Goal: Task Accomplishment & Management: Manage account settings

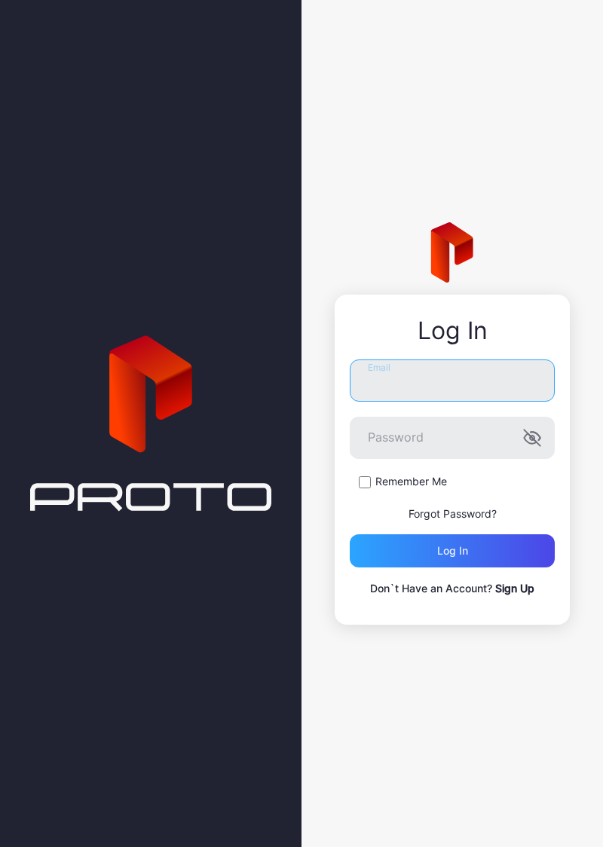
click at [456, 384] on input "Email" at bounding box center [452, 380] width 205 height 42
type input "**********"
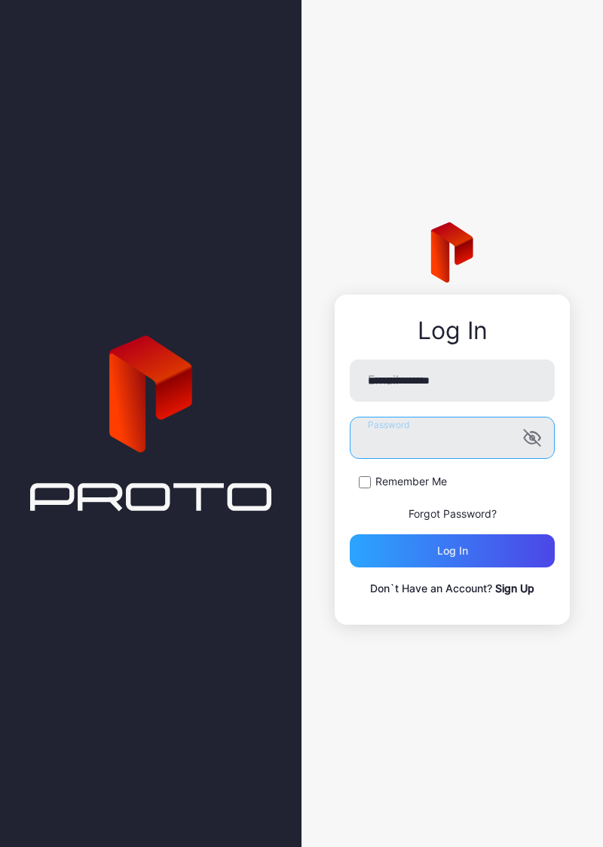
click at [350, 534] on button "Log in" at bounding box center [452, 550] width 205 height 33
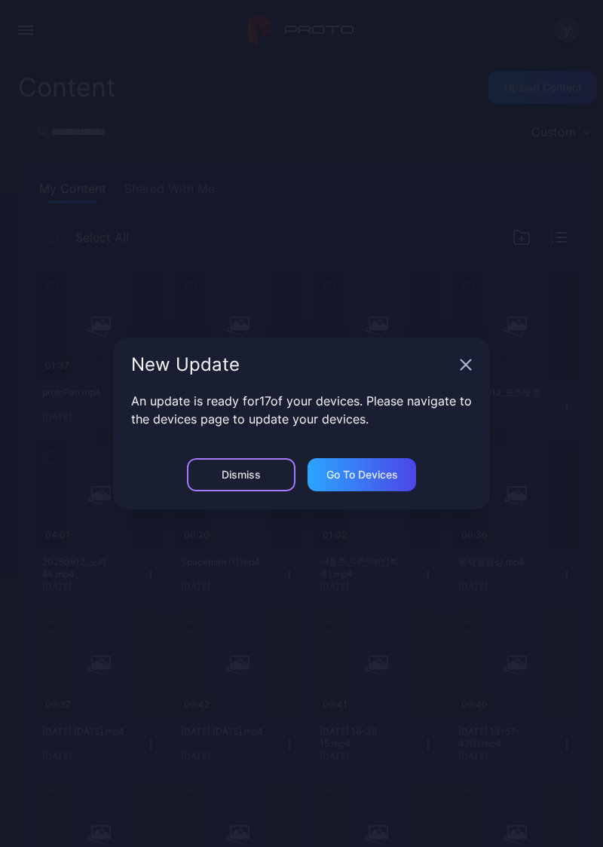
click at [221, 473] on div "Dismiss" at bounding box center [240, 475] width 39 height 12
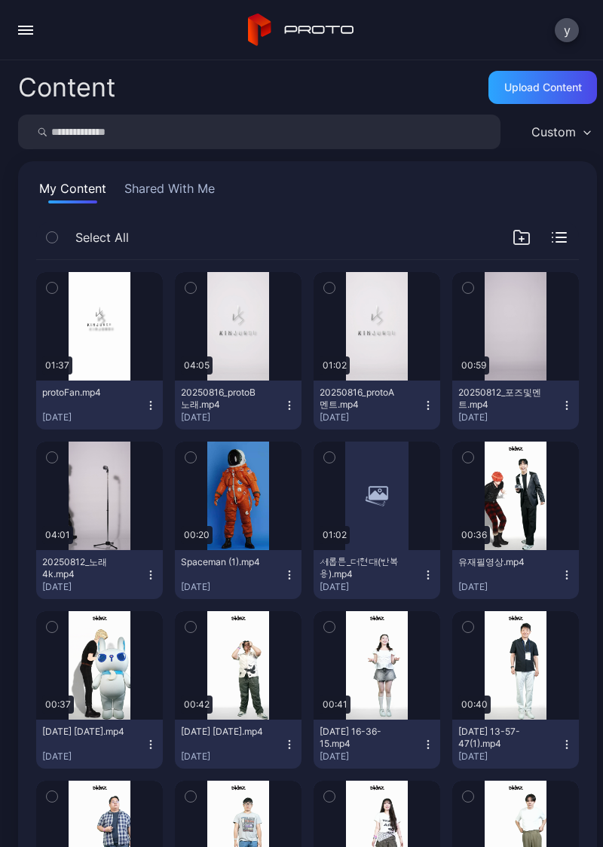
click at [27, 41] on button "button" at bounding box center [26, 30] width 30 height 30
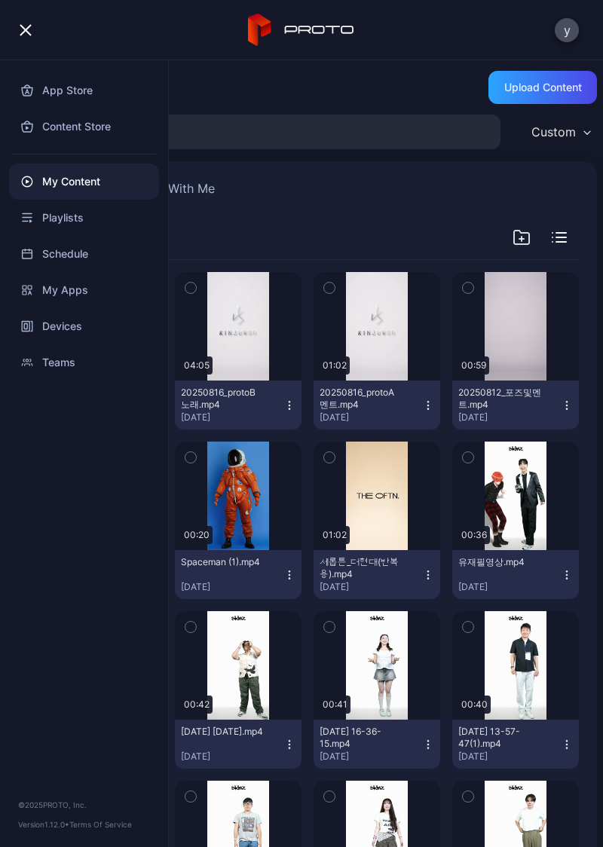
click at [84, 322] on div "Devices" at bounding box center [84, 326] width 150 height 36
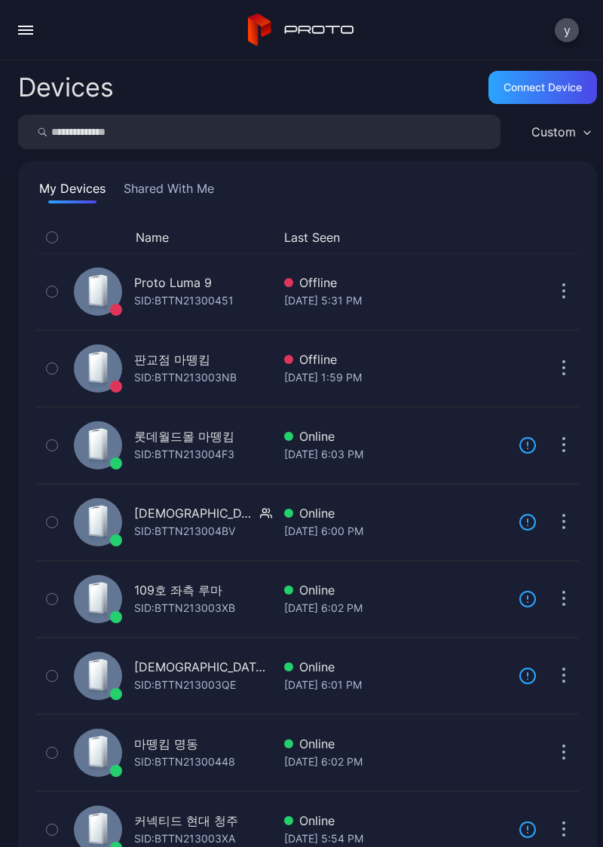
scroll to position [197, 0]
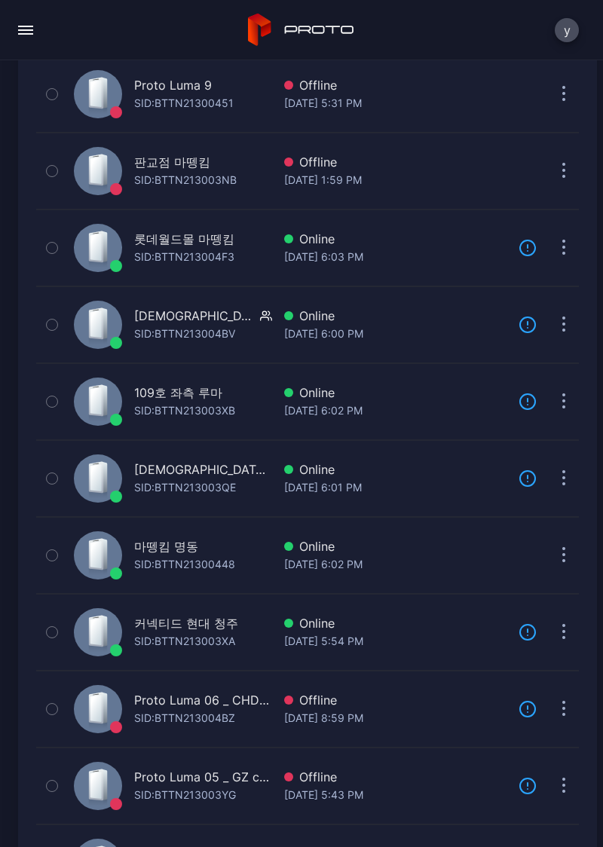
click at [0, 167] on div "Devices Connect device Custom My Devices Shared With Me Name Last Seen Proto Lu…" at bounding box center [301, 453] width 603 height 786
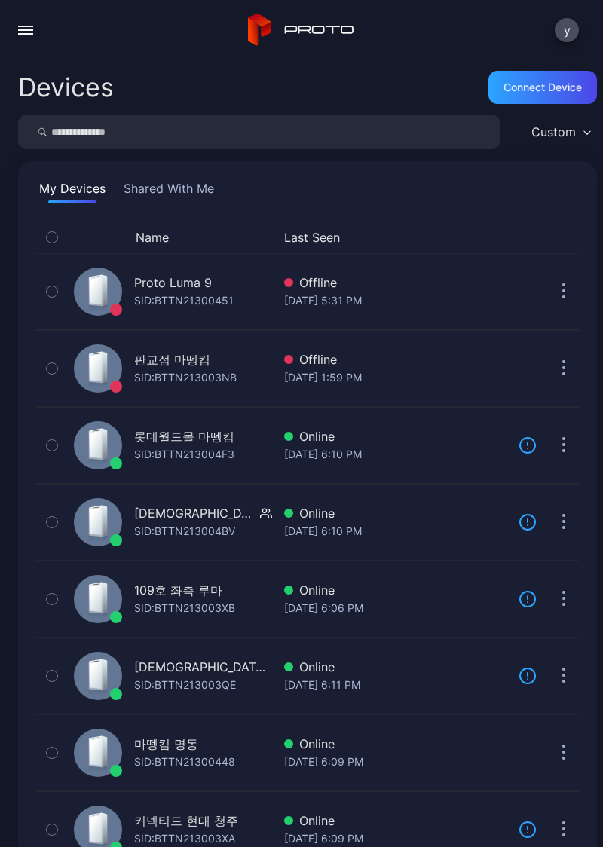
click at [166, 594] on div "109호 좌측 루마" at bounding box center [178, 590] width 88 height 18
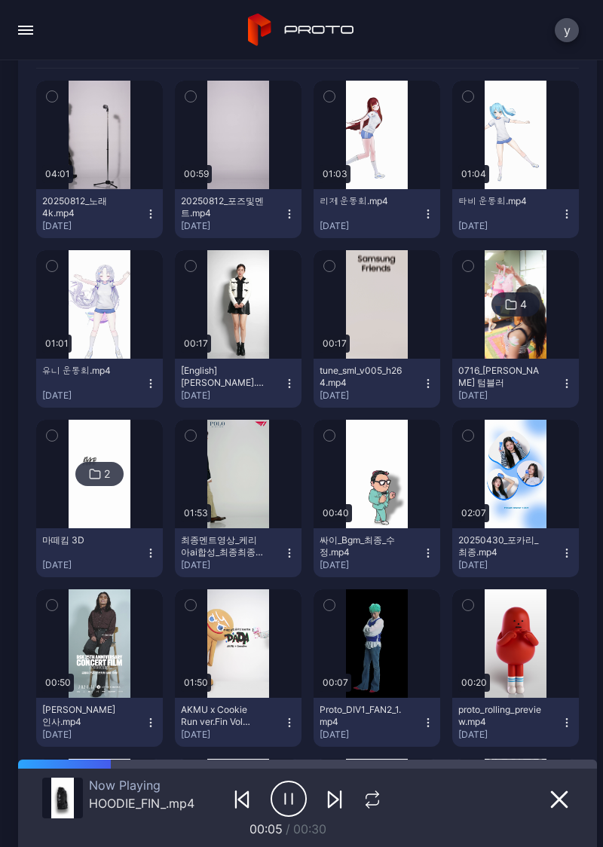
scroll to position [297, 0]
click at [0, 0] on div "button" at bounding box center [0, 0] width 0 height 0
click at [285, 800] on icon "button" at bounding box center [285, 798] width 0 height 11
click at [272, 814] on icon "button" at bounding box center [288, 798] width 35 height 35
click at [270, 798] on icon "button" at bounding box center [288, 799] width 36 height 38
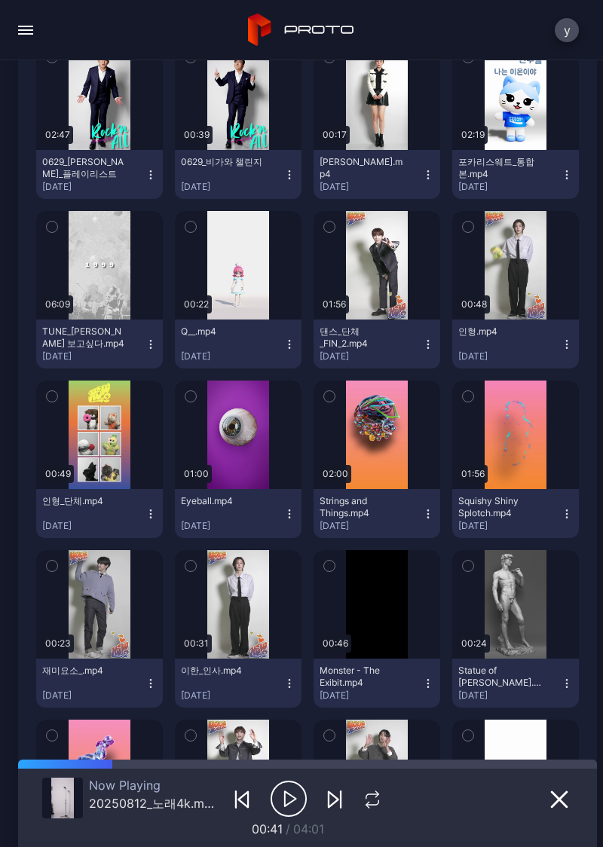
scroll to position [1461, 0]
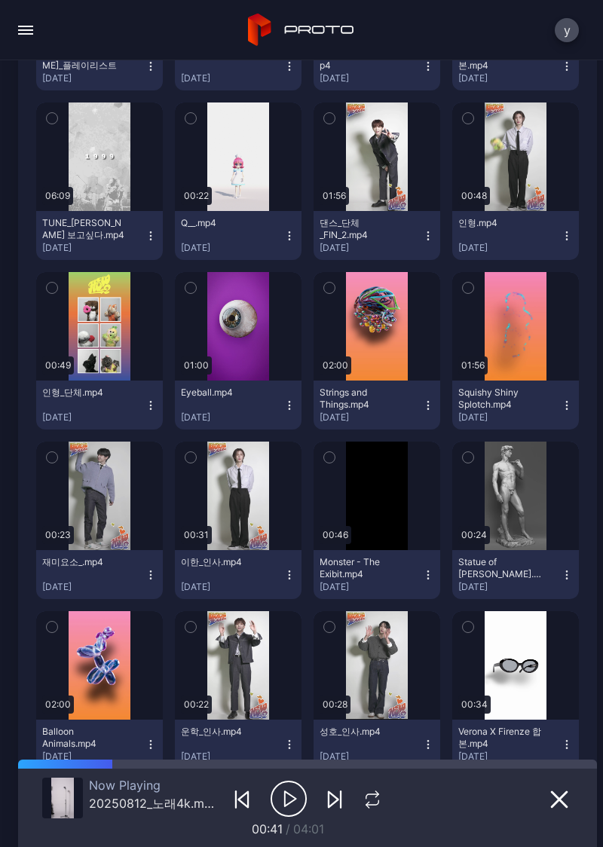
click at [378, 193] on button "button" at bounding box center [376, 156] width 127 height 108
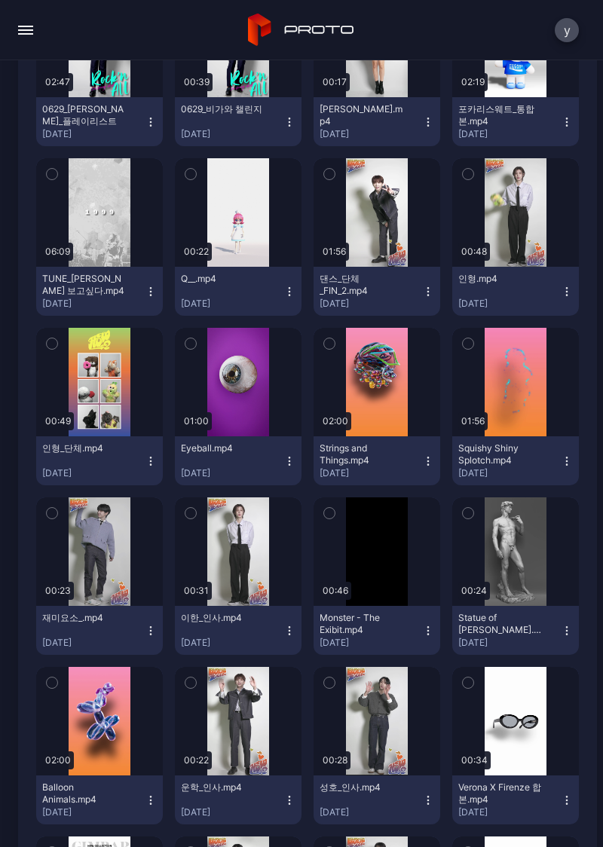
scroll to position [1408, 0]
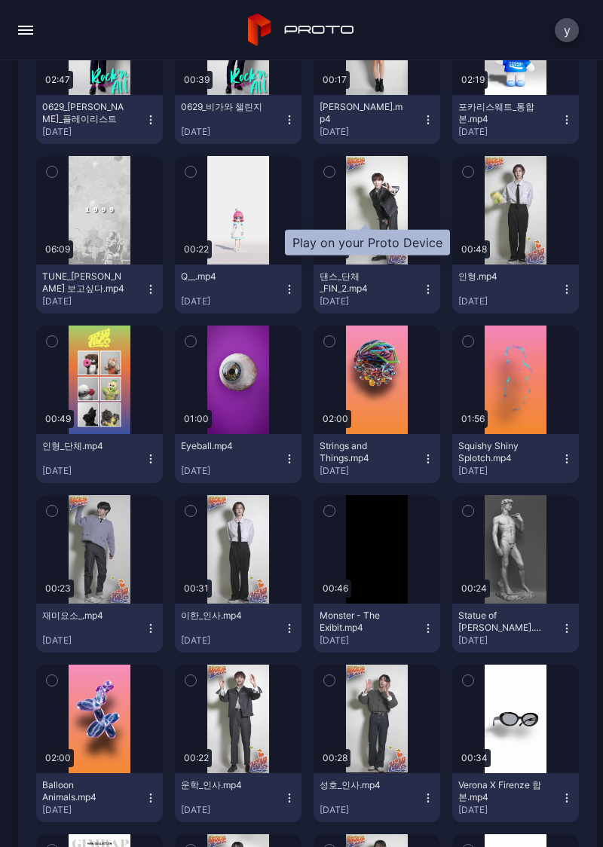
click at [0, 0] on div "button" at bounding box center [0, 0] width 0 height 0
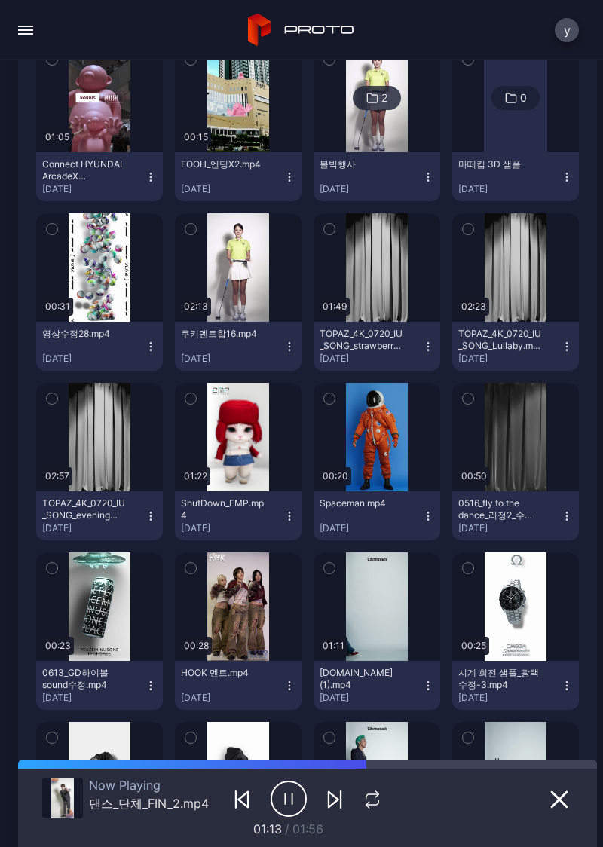
scroll to position [4056, 0]
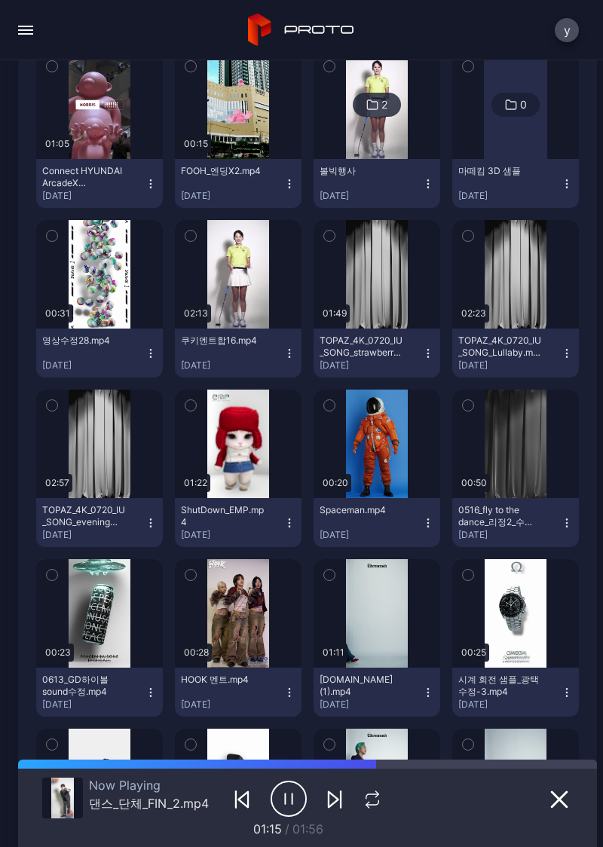
click at [0, 0] on div "button" at bounding box center [0, 0] width 0 height 0
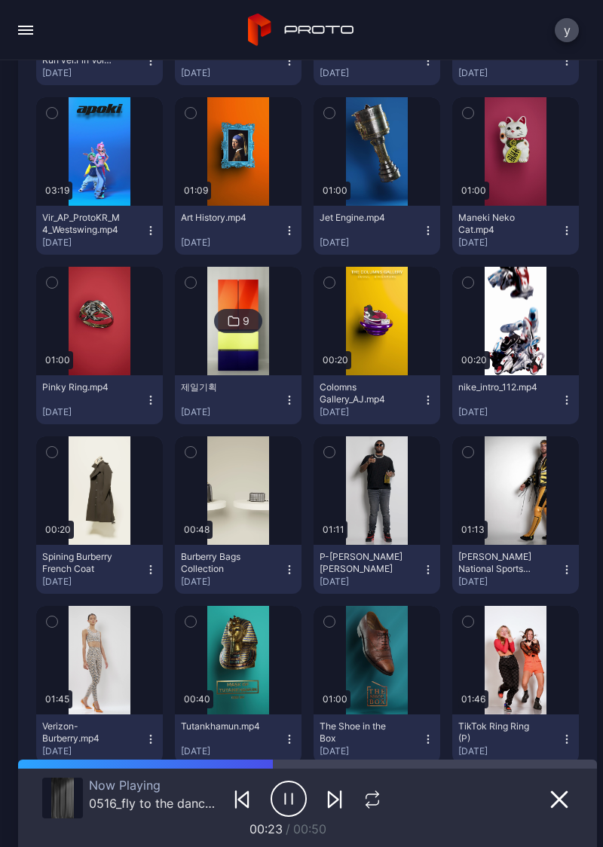
scroll to position [5366, 0]
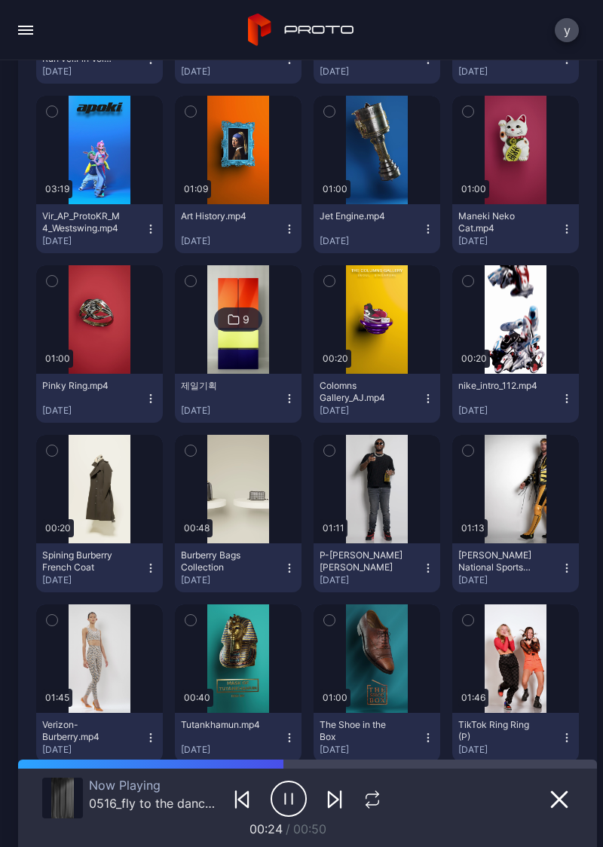
click at [0, 0] on div "button" at bounding box center [0, 0] width 0 height 0
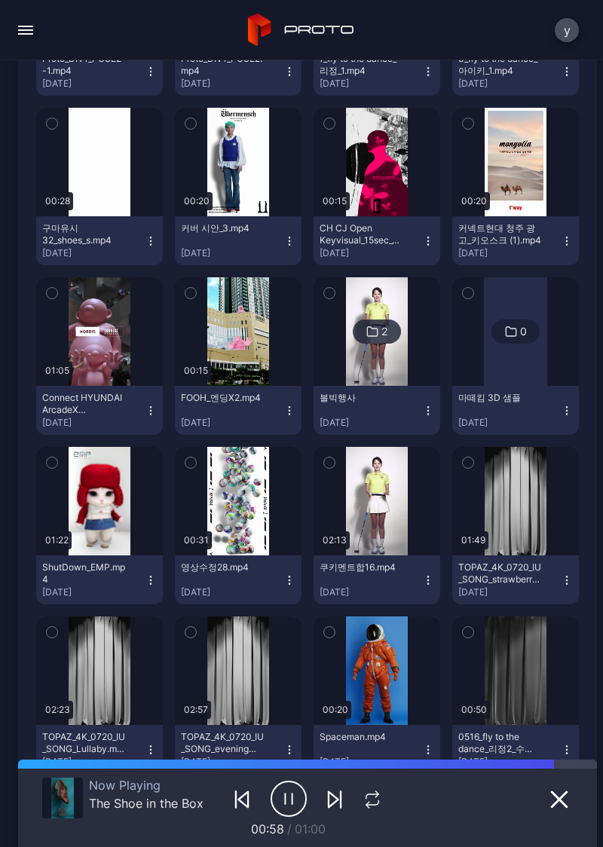
scroll to position [3797, 0]
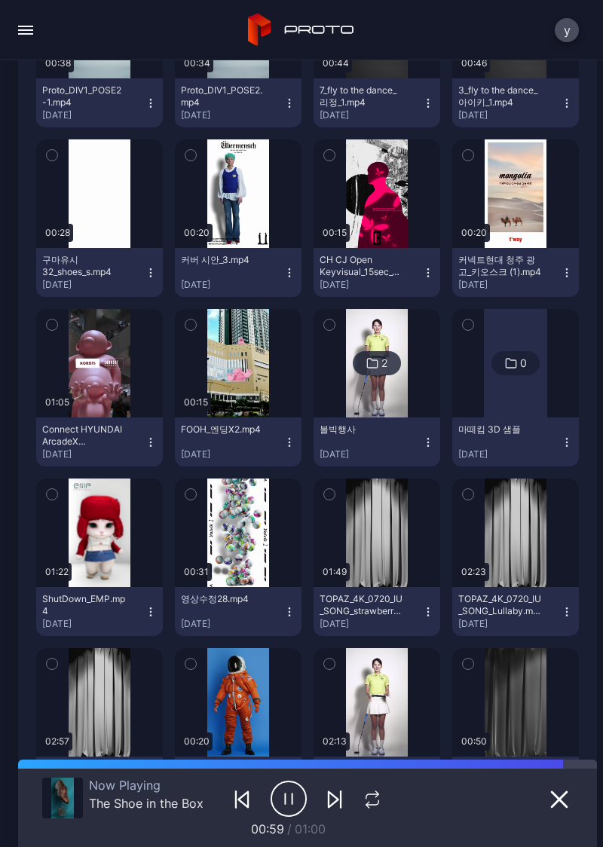
click at [0, 0] on div "button" at bounding box center [0, 0] width 0 height 0
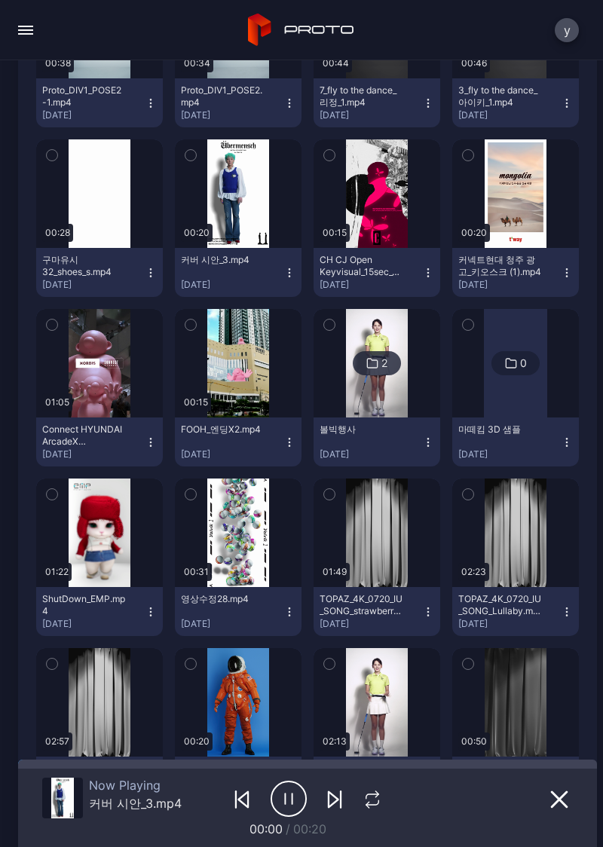
click at [0, 0] on div "button" at bounding box center [0, 0] width 0 height 0
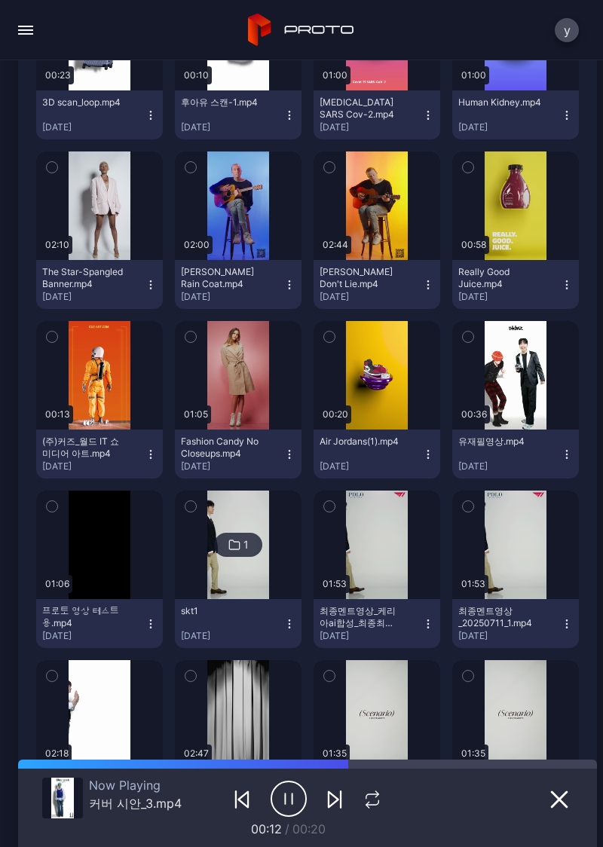
scroll to position [2924, 0]
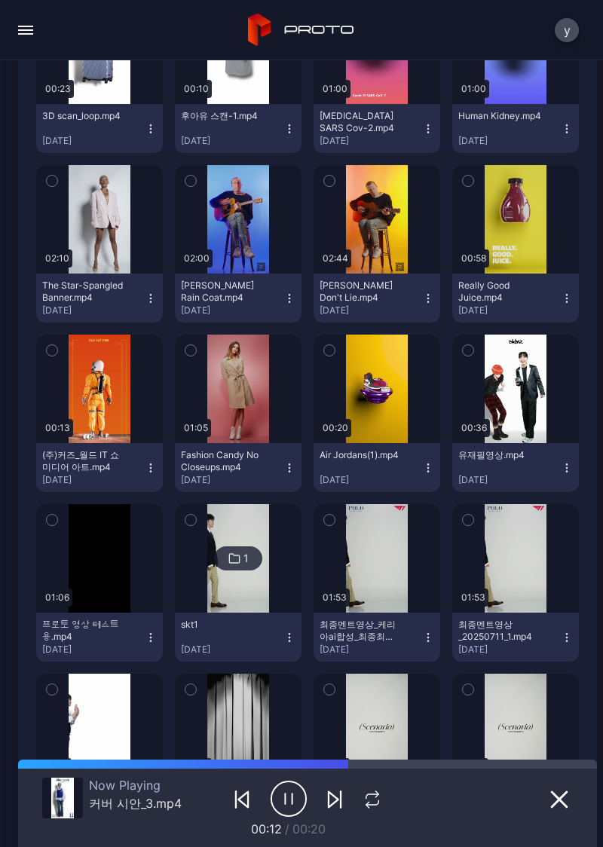
click at [0, 0] on div "button" at bounding box center [0, 0] width 0 height 0
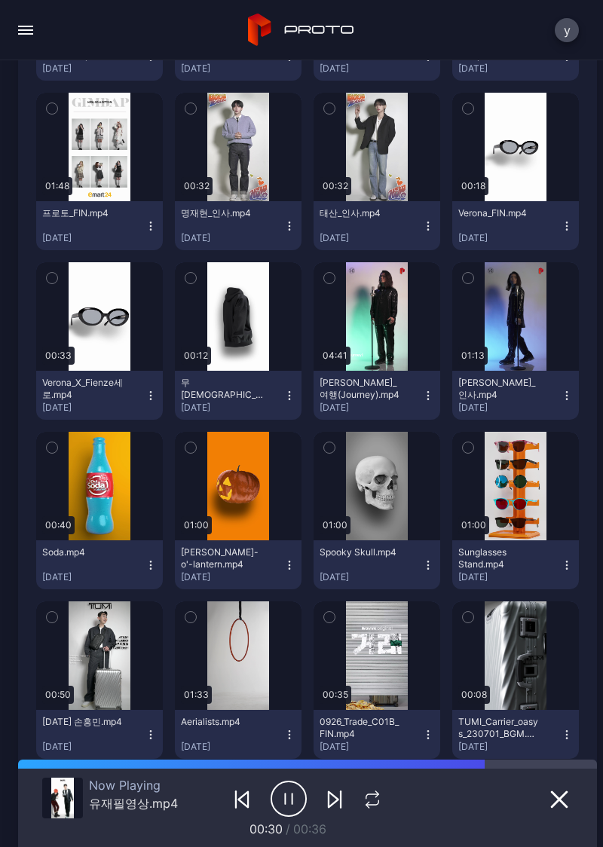
scroll to position [2130, 0]
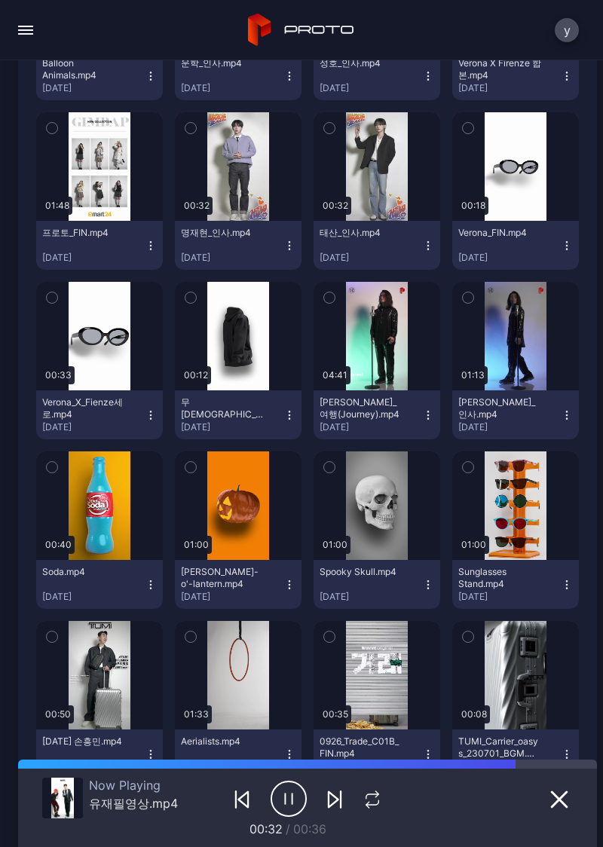
click at [0, 0] on div "button" at bounding box center [0, 0] width 0 height 0
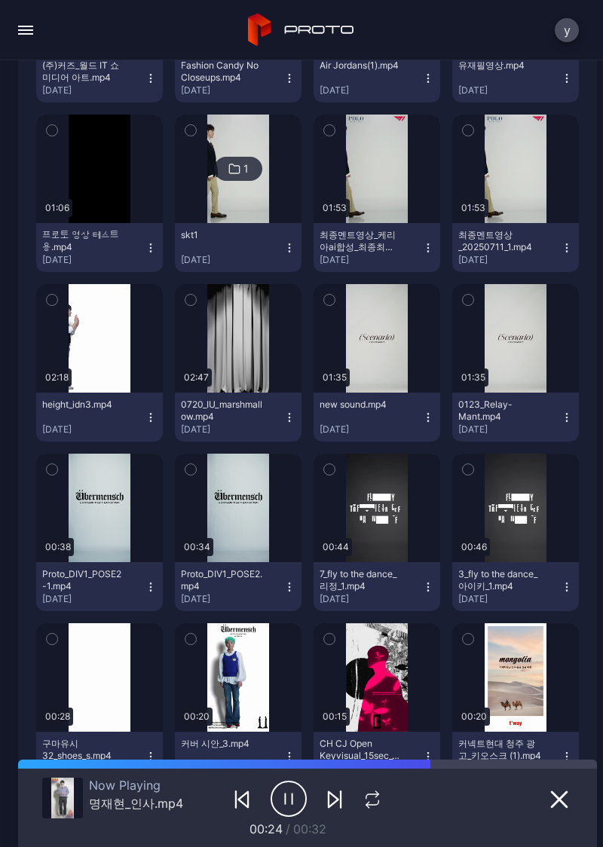
scroll to position [3314, 0]
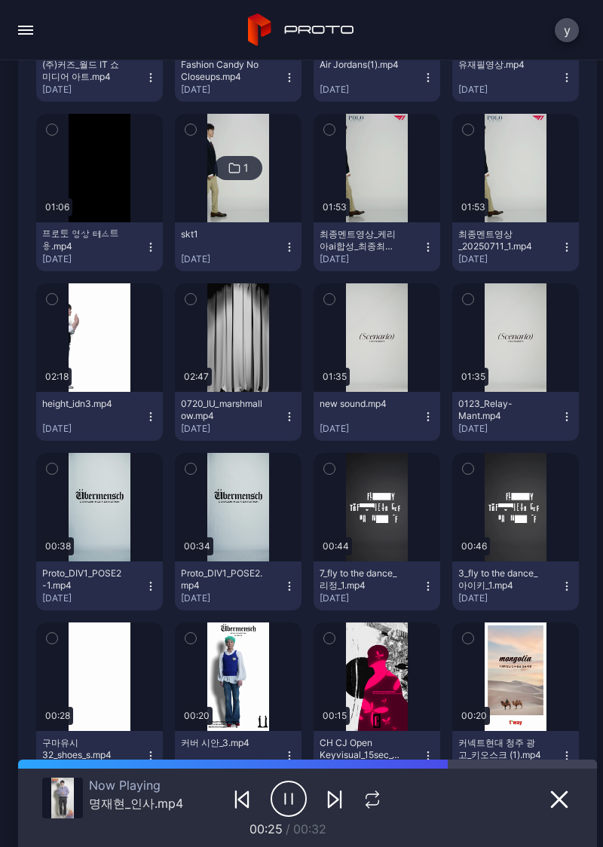
click at [231, 351] on button "button" at bounding box center [238, 337] width 127 height 108
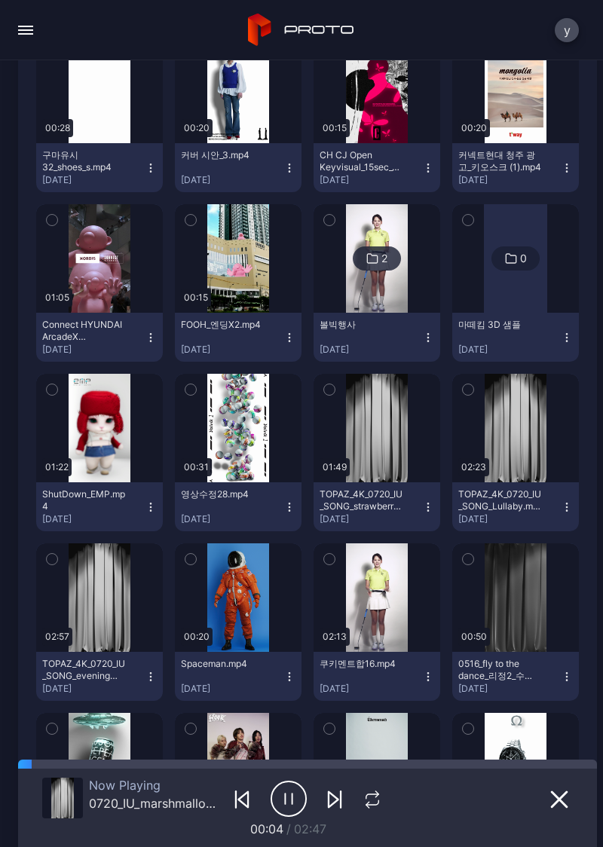
scroll to position [3910, 0]
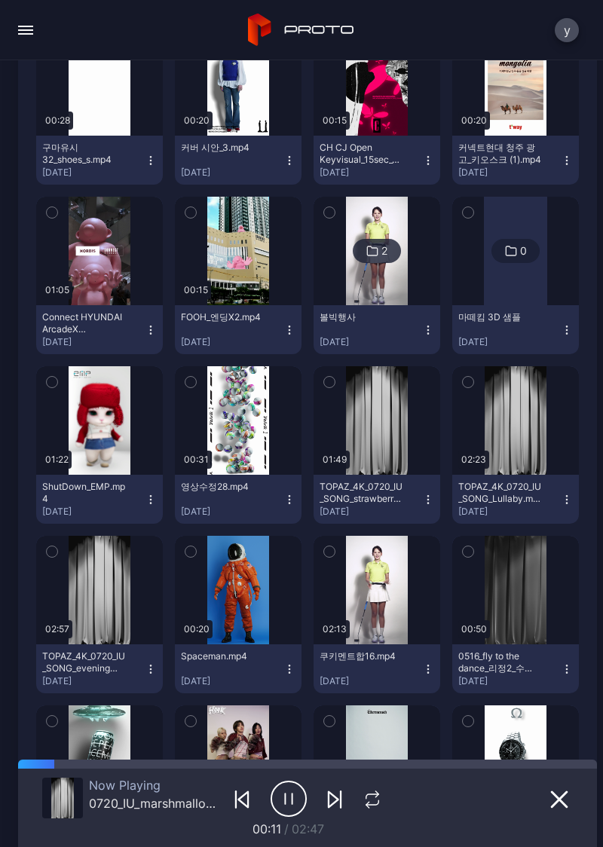
click at [0, 0] on div "button" at bounding box center [0, 0] width 0 height 0
click at [357, 435] on button "button" at bounding box center [376, 420] width 127 height 108
click at [0, 0] on div "button" at bounding box center [0, 0] width 0 height 0
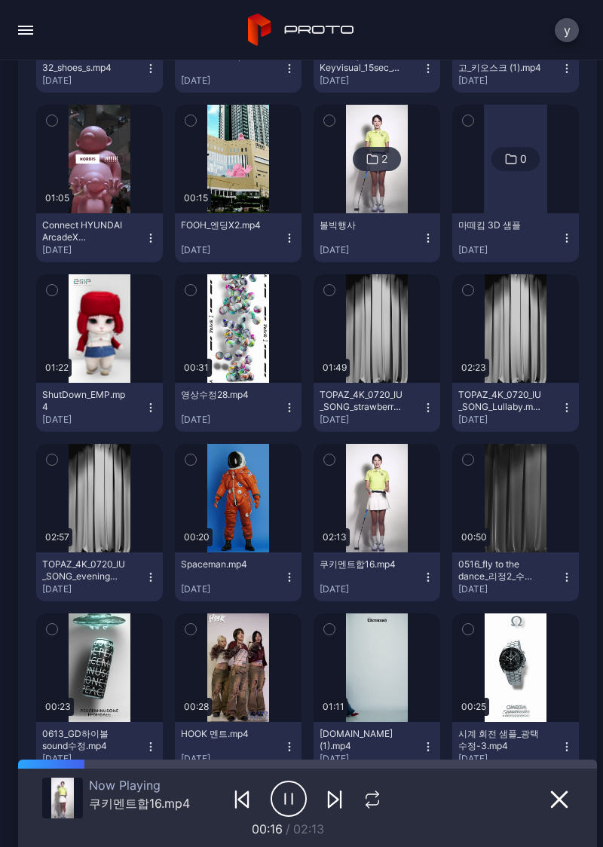
scroll to position [4009, 0]
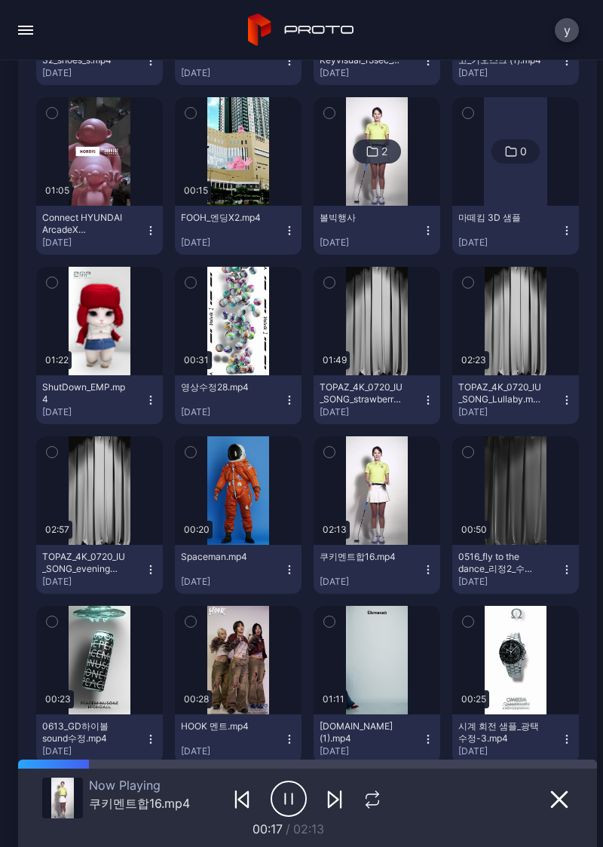
click at [101, 345] on button "button" at bounding box center [99, 321] width 127 height 108
click at [222, 645] on button "button" at bounding box center [238, 660] width 127 height 108
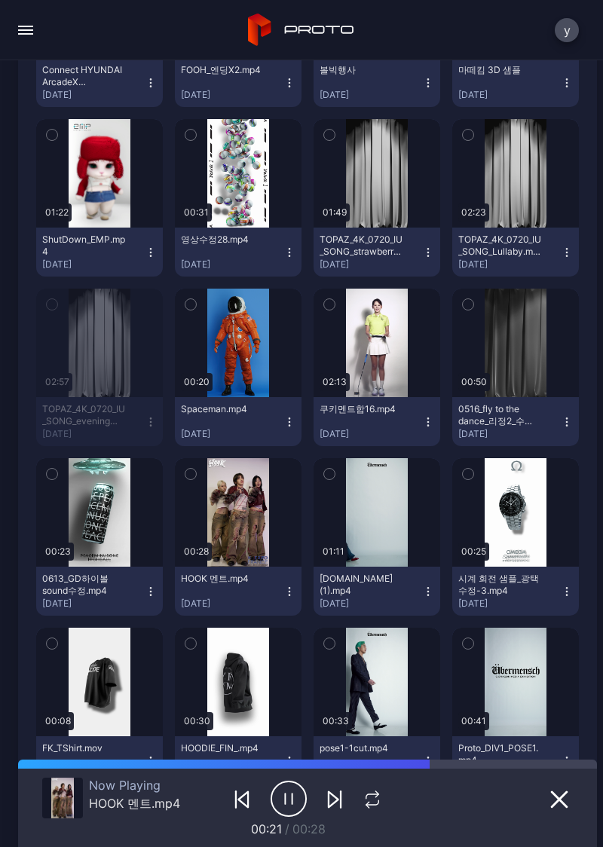
scroll to position [4157, 0]
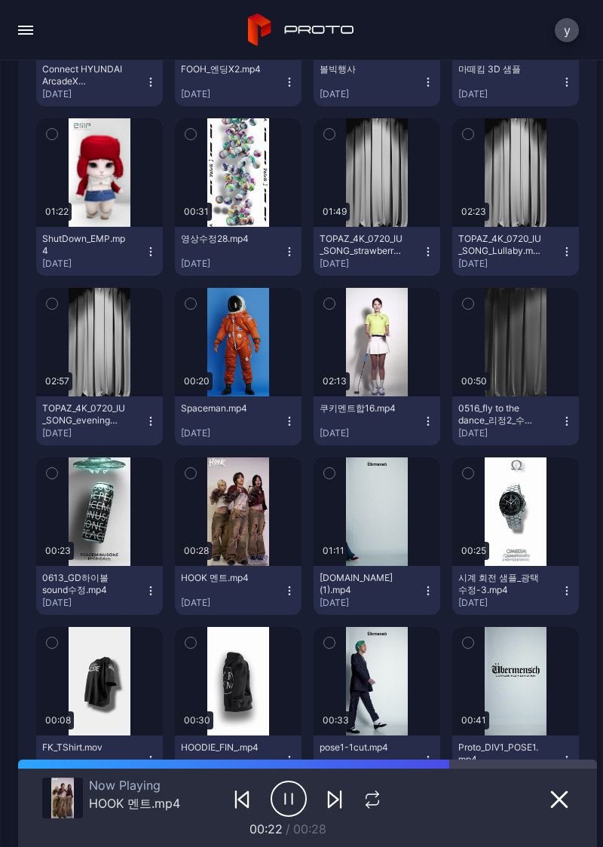
click at [0, 0] on div "button" at bounding box center [0, 0] width 0 height 0
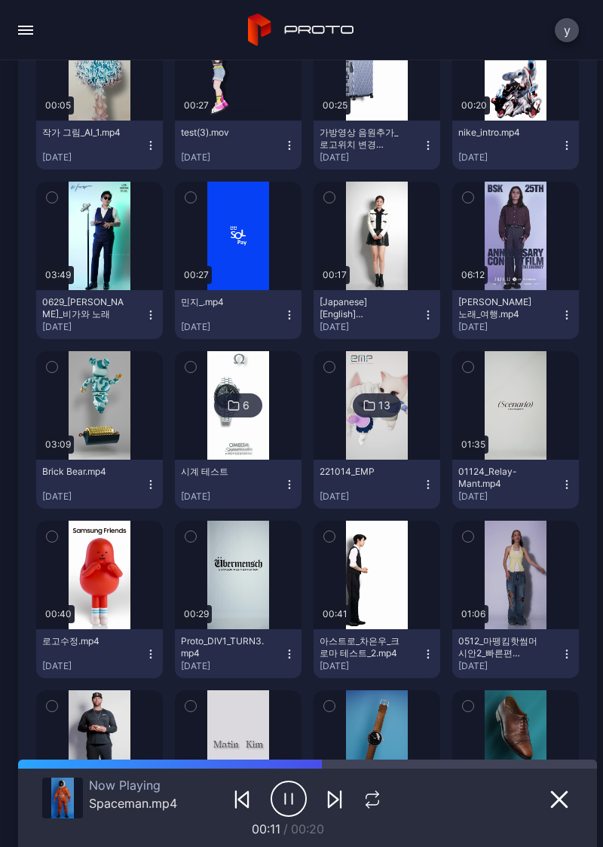
scroll to position [6638, 0]
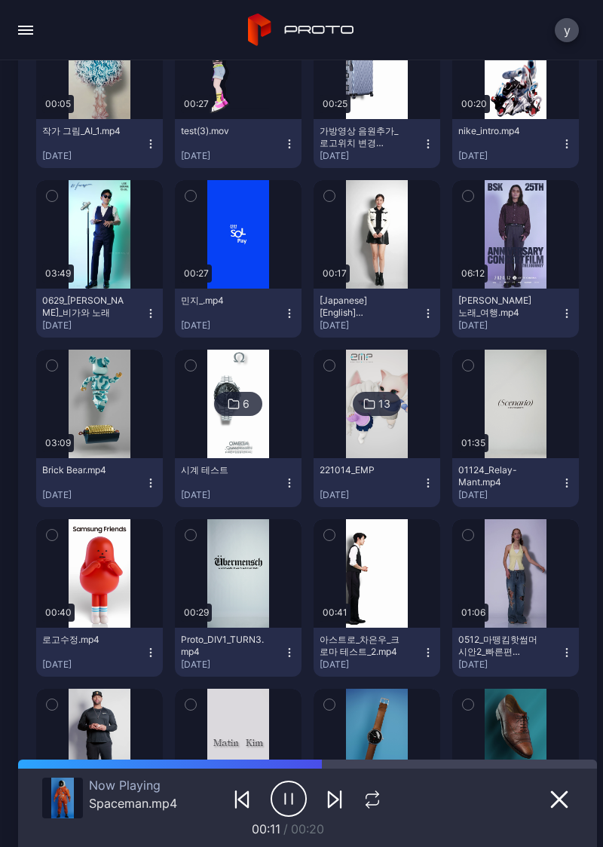
click at [356, 209] on button "button" at bounding box center [376, 234] width 127 height 108
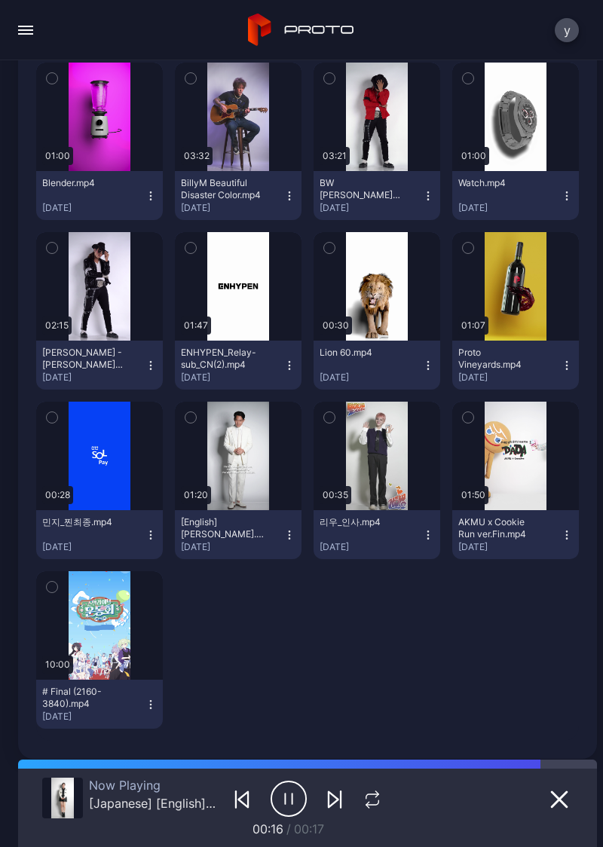
scroll to position [7444, 0]
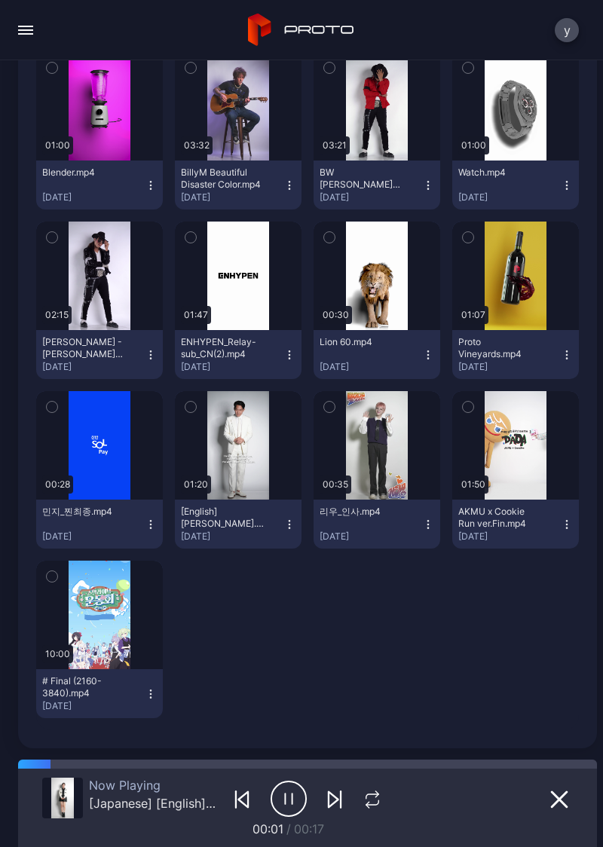
click at [0, 0] on div "button" at bounding box center [0, 0] width 0 height 0
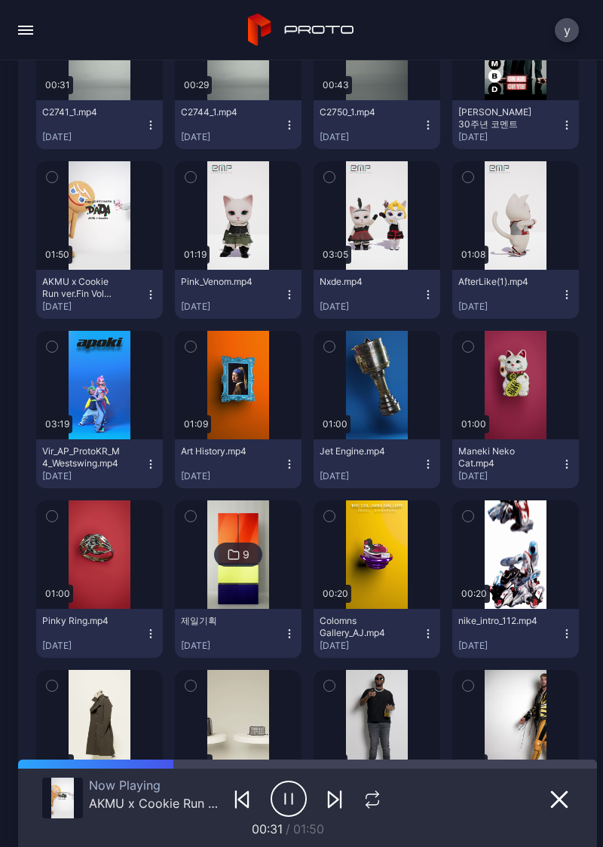
scroll to position [5116, 0]
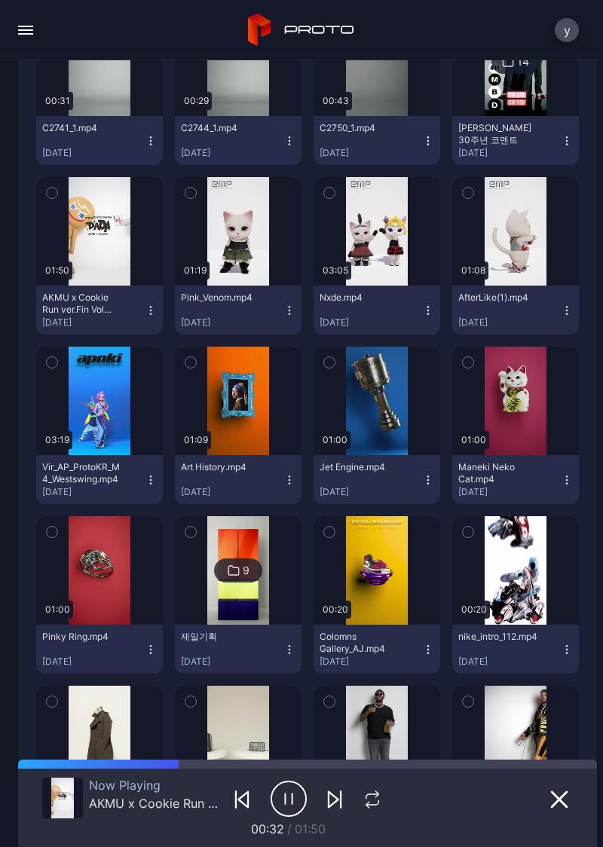
click at [0, 0] on div "button" at bounding box center [0, 0] width 0 height 0
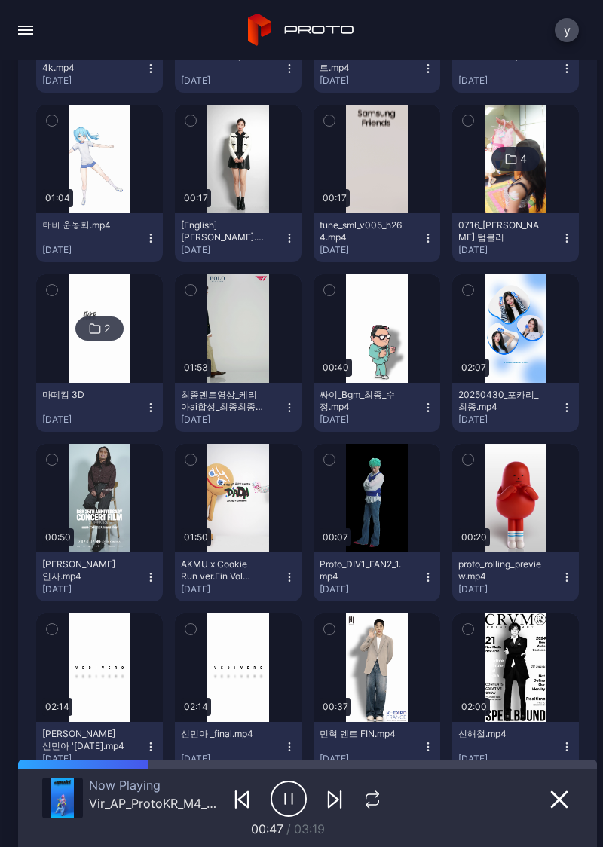
scroll to position [574, 0]
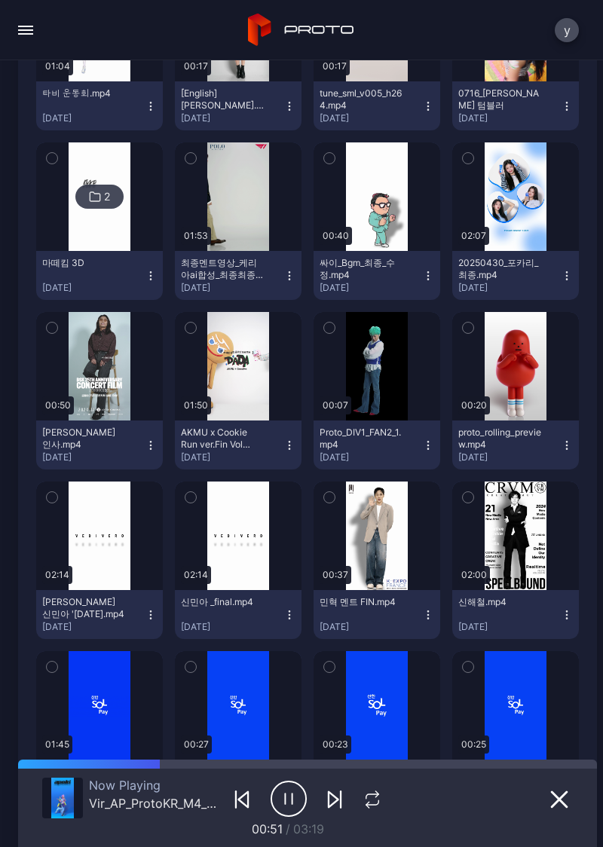
click at [0, 0] on div "button" at bounding box center [0, 0] width 0 height 0
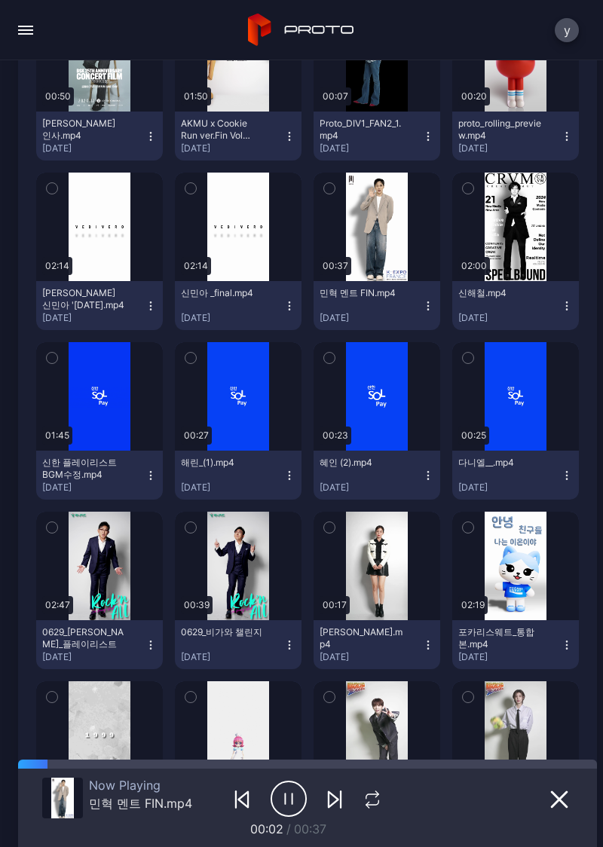
scroll to position [892, 0]
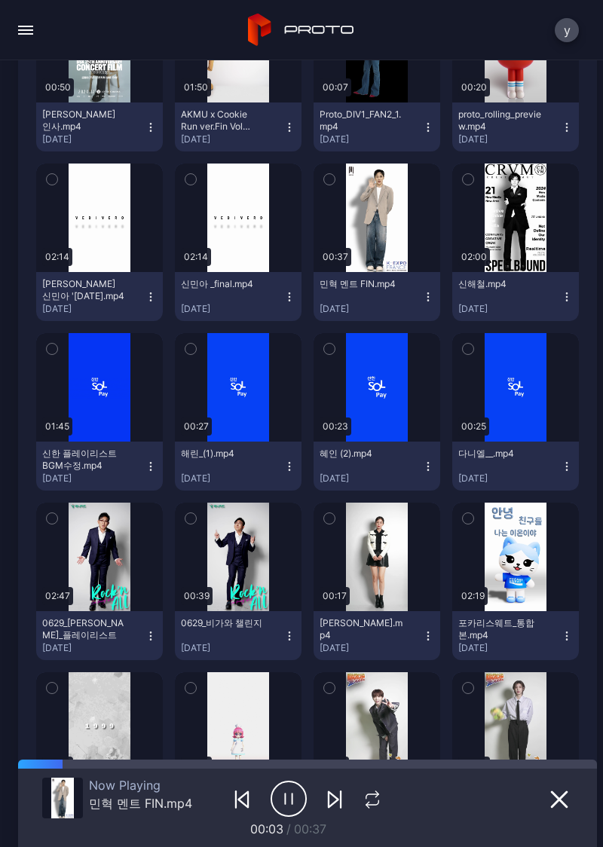
click at [377, 408] on button "button" at bounding box center [376, 387] width 127 height 108
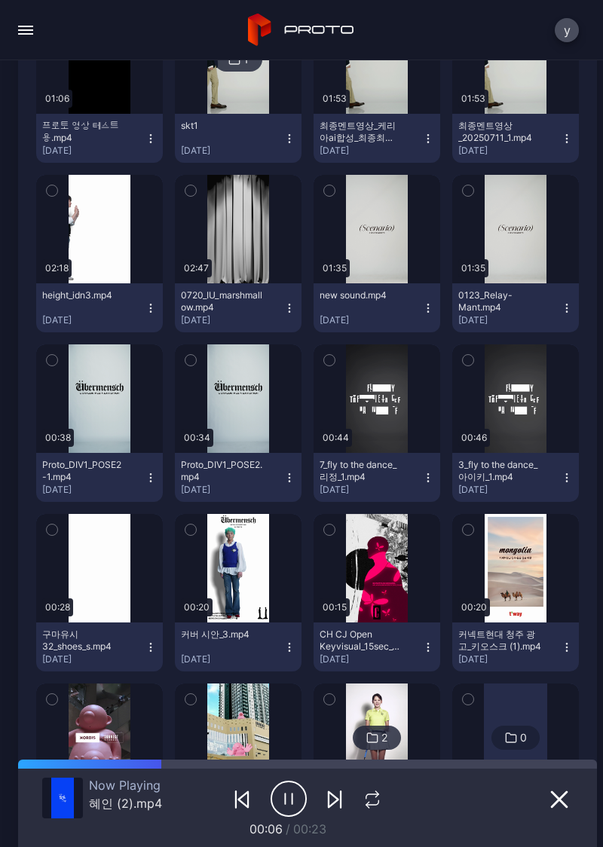
scroll to position [3409, 0]
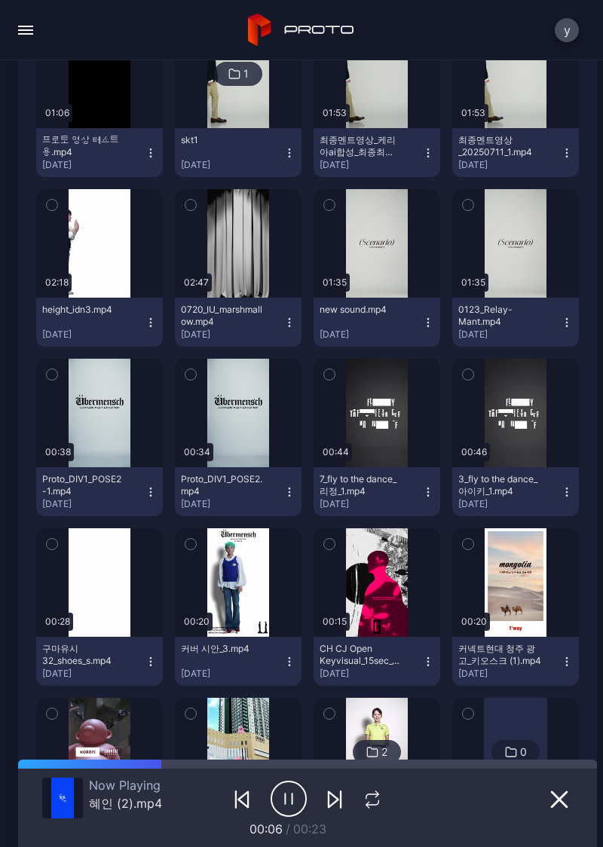
click at [0, 0] on div "button" at bounding box center [0, 0] width 0 height 0
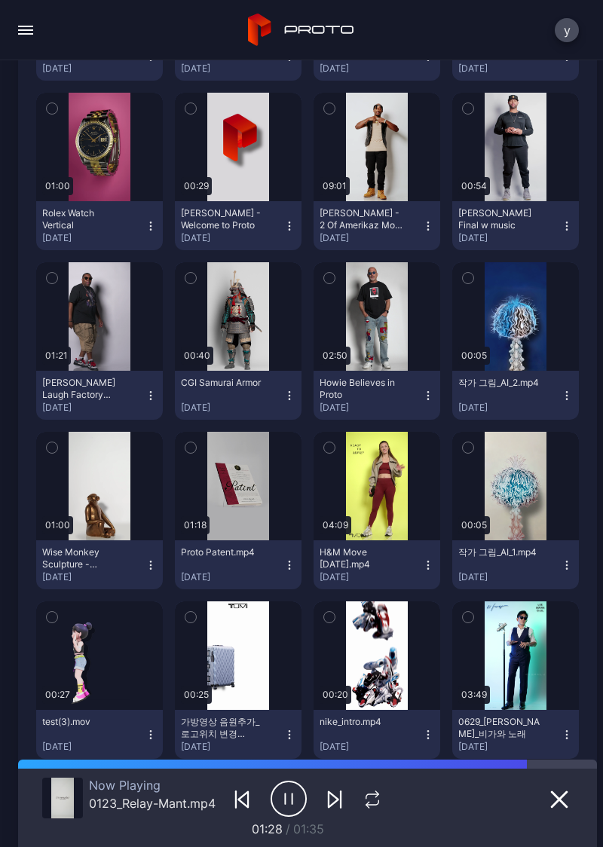
scroll to position [6050, 0]
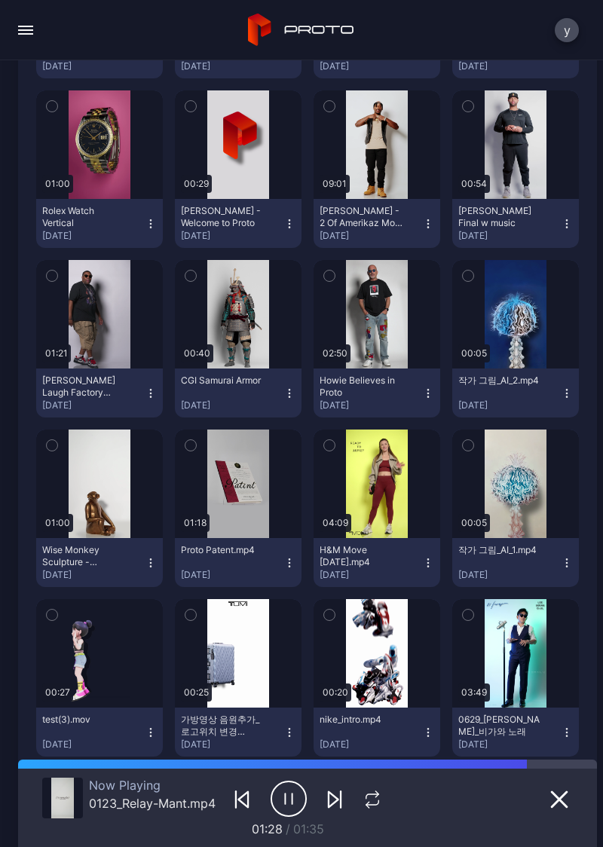
click at [0, 0] on div "button" at bounding box center [0, 0] width 0 height 0
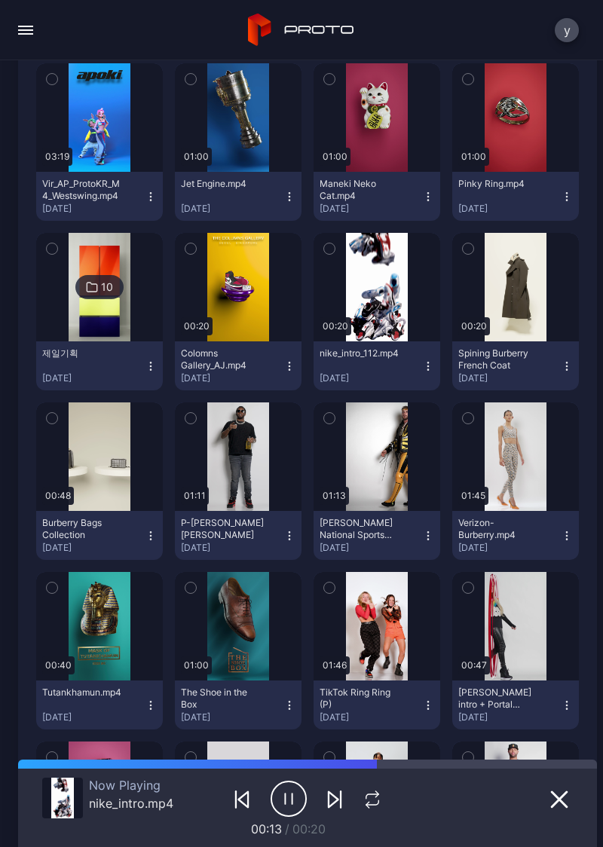
scroll to position [5402, 0]
